Goal: Transaction & Acquisition: Purchase product/service

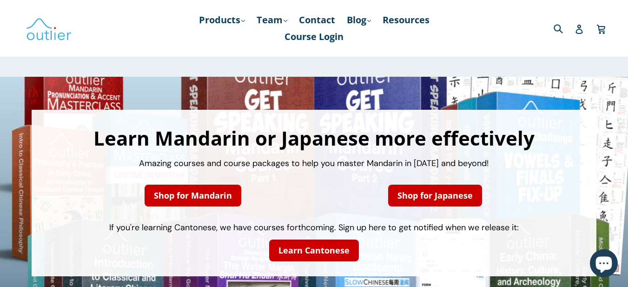
click at [521, 176] on div "Learn Mandarin or Japanese more effectively Amazing courses and course packages…" at bounding box center [314, 193] width 546 height 148
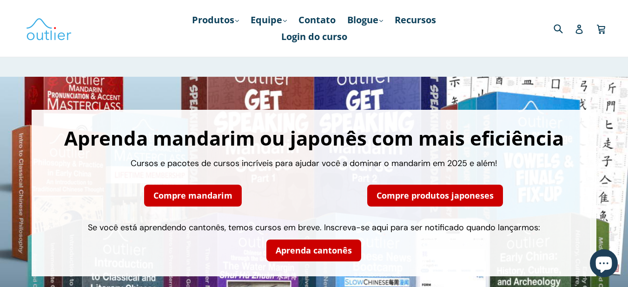
scroll to position [93, 0]
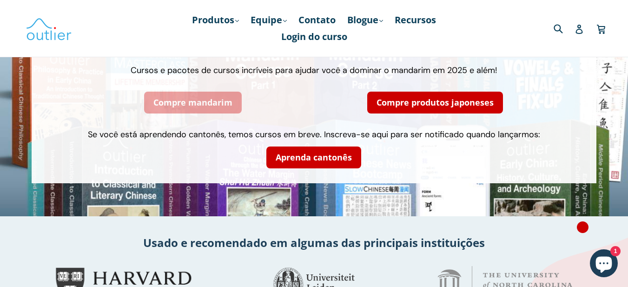
click at [198, 108] on link "Compre mandarim" at bounding box center [193, 103] width 98 height 22
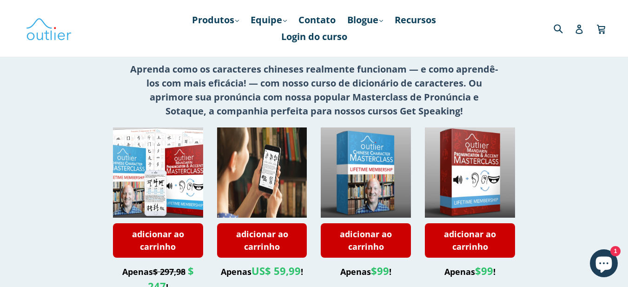
scroll to position [372, 0]
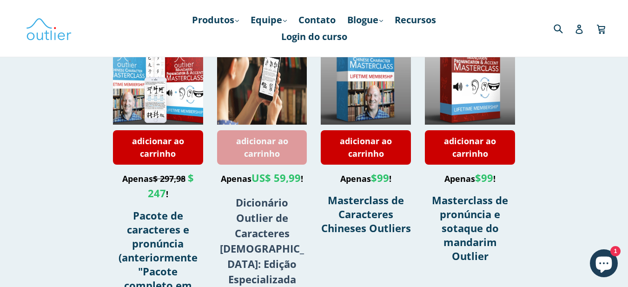
click at [244, 151] on font "adicionar ao carrinho" at bounding box center [262, 147] width 52 height 24
